Goal: Transaction & Acquisition: Purchase product/service

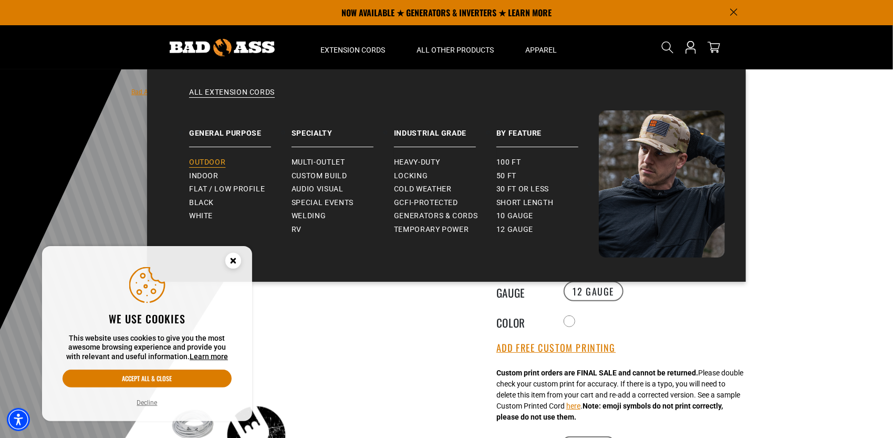
click at [202, 159] on span "Outdoor" at bounding box center [207, 162] width 36 height 9
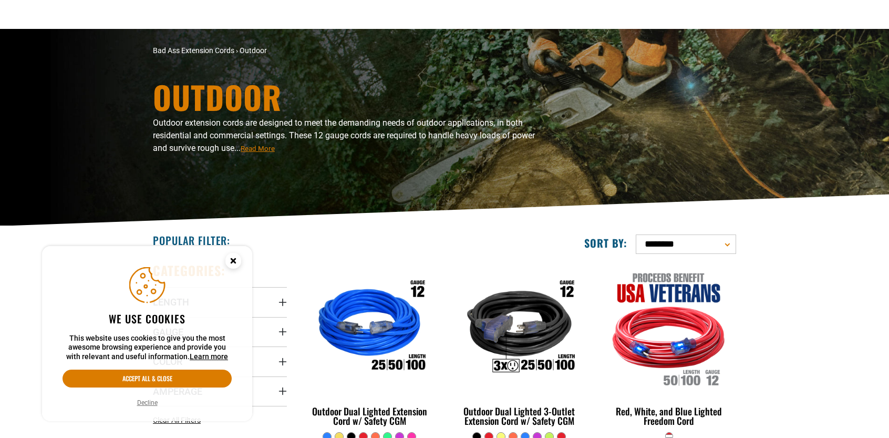
scroll to position [158, 0]
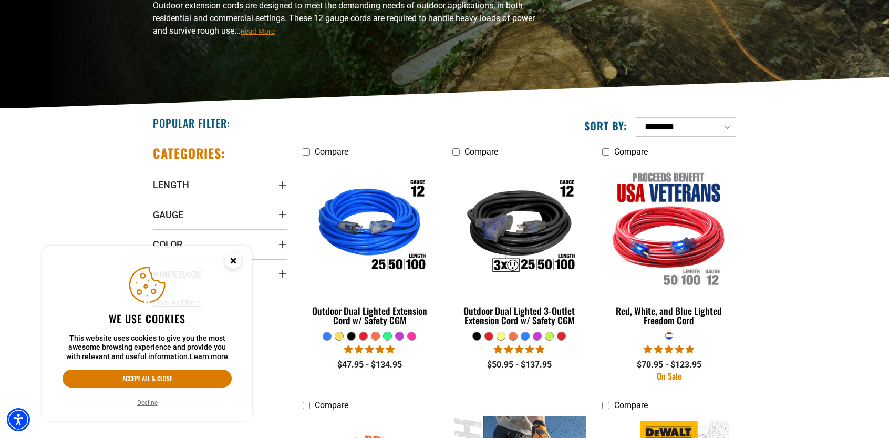
click at [234, 261] on icon "Close this option" at bounding box center [233, 261] width 4 height 4
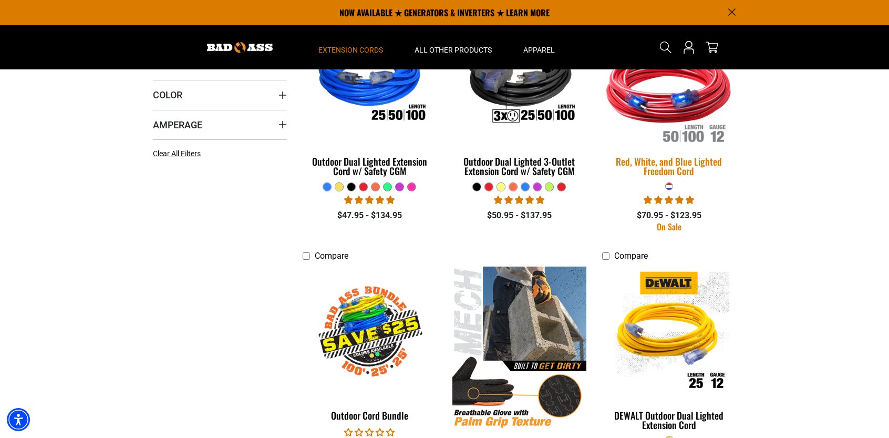
scroll to position [209, 0]
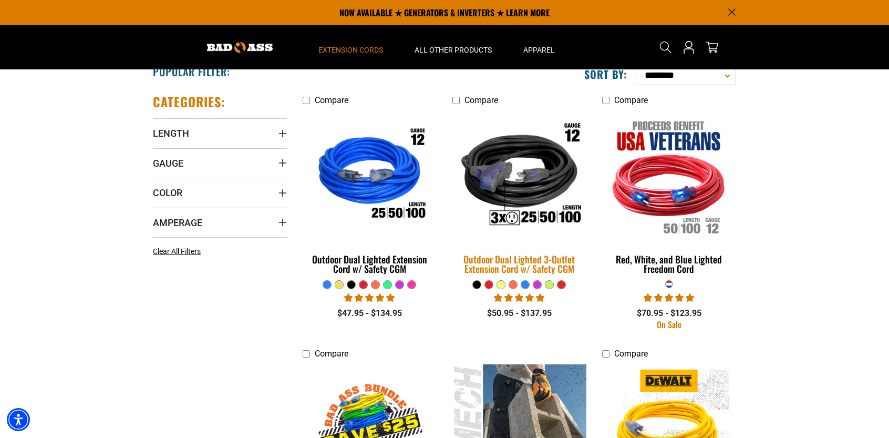
click at [527, 266] on div "Outdoor Dual Lighted 3-Outlet Extension Cord w/ Safety CGM" at bounding box center [519, 263] width 134 height 19
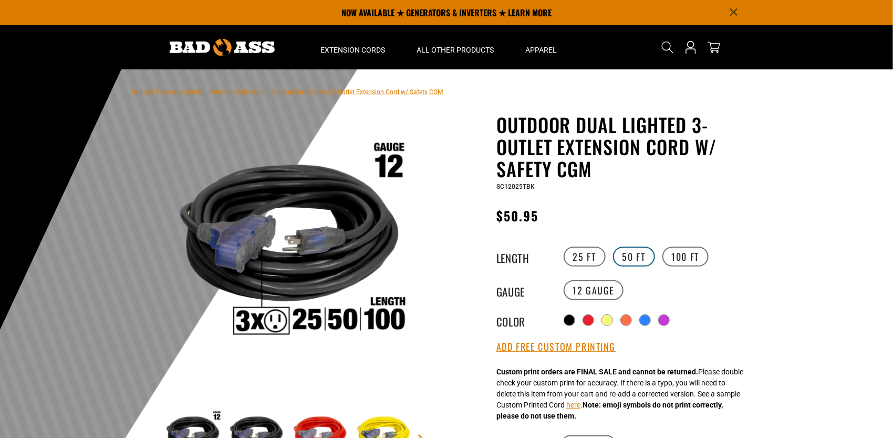
click at [629, 255] on label "50 FT" at bounding box center [634, 256] width 42 height 20
